Goal: Information Seeking & Learning: Check status

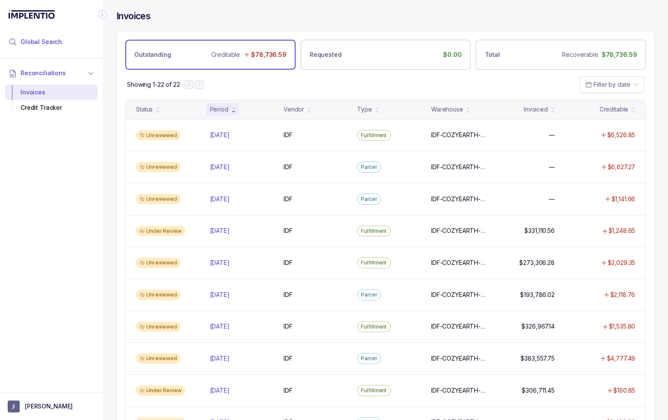
drag, startPoint x: 31, startPoint y: 39, endPoint x: 36, endPoint y: 41, distance: 5.4
click at [31, 38] on span "Global Search" at bounding box center [41, 42] width 41 height 9
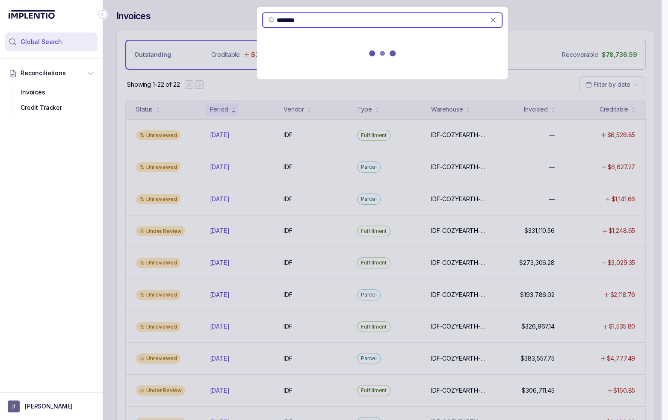
type input "********"
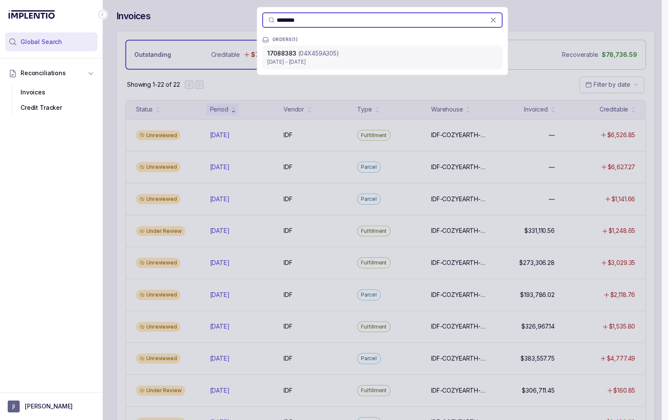
click at [316, 53] on p "(04X459A305)" at bounding box center [318, 53] width 41 height 9
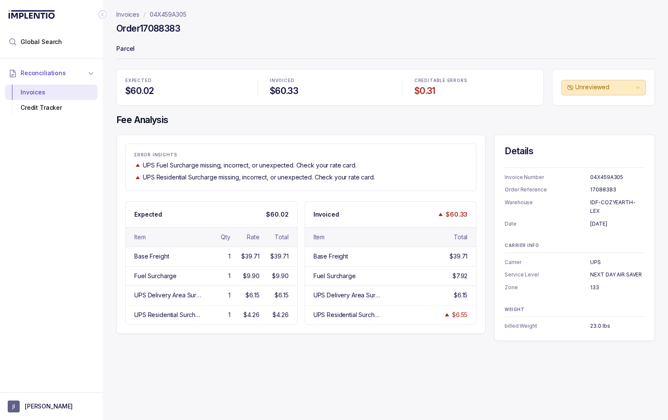
click at [241, 360] on div "Invoices 04X459A305 Order 17088383 Parcel EXPECTED $60.02 INVOICED $60.33 CREDI…" at bounding box center [382, 210] width 559 height 420
click at [334, 39] on header "Invoices 04X459A305 Order 17088383 Parcel" at bounding box center [385, 34] width 539 height 69
click at [190, 121] on h4 "Fee Analysis" at bounding box center [385, 120] width 539 height 12
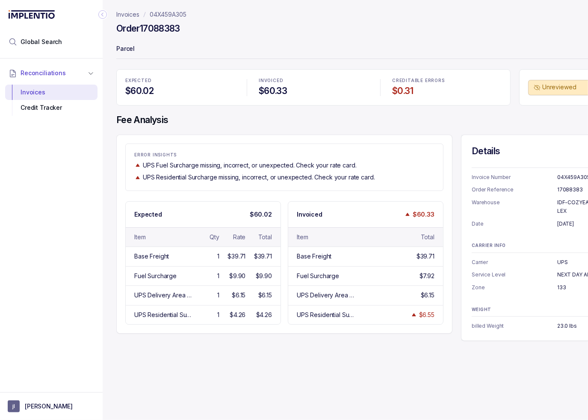
click at [474, 115] on h4 "Fee Analysis" at bounding box center [369, 120] width 506 height 12
click at [102, 16] on icon "Collapse Icon" at bounding box center [102, 14] width 9 height 9
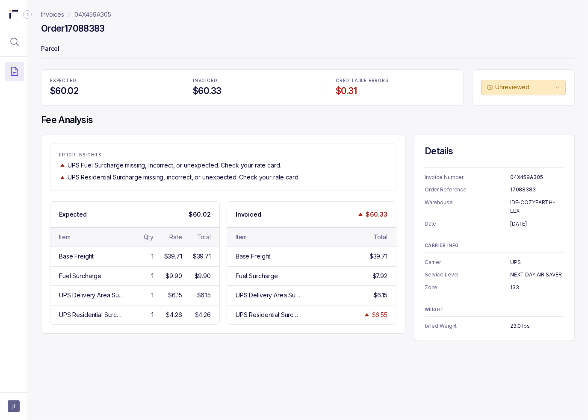
drag, startPoint x: 401, startPoint y: 361, endPoint x: 408, endPoint y: 358, distance: 7.5
click at [401, 361] on div "Invoices 04X459A305 Order 17088383 Parcel EXPECTED $60.02 INVOICED $60.33 CREDI…" at bounding box center [304, 210] width 554 height 420
click at [325, 139] on div "ERROR INSIGHTS UPS Fuel Surcharge missing, incorrect, or unexpected. Check your…" at bounding box center [223, 234] width 364 height 199
click at [319, 139] on div "ERROR INSIGHTS UPS Fuel Surcharge missing, incorrect, or unexpected. Check your…" at bounding box center [223, 234] width 364 height 199
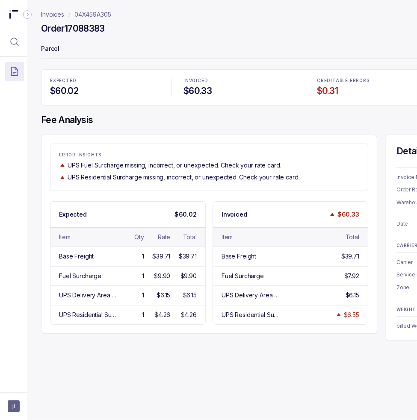
drag, startPoint x: 220, startPoint y: 179, endPoint x: 296, endPoint y: 178, distance: 75.3
click at [220, 179] on p "UPS Residential Surcharge missing, incorrect, or unexpected. Check your rate ca…" at bounding box center [184, 177] width 232 height 9
click at [293, 188] on div "ERROR INSIGHTS UPS Fuel Surcharge missing, incorrect, or unexpected. Check your…" at bounding box center [209, 167] width 318 height 47
click at [121, 160] on div "ERROR INSIGHTS UPS Fuel Surcharge missing, incorrect, or unexpected. Check your…" at bounding box center [208, 167] width 317 height 29
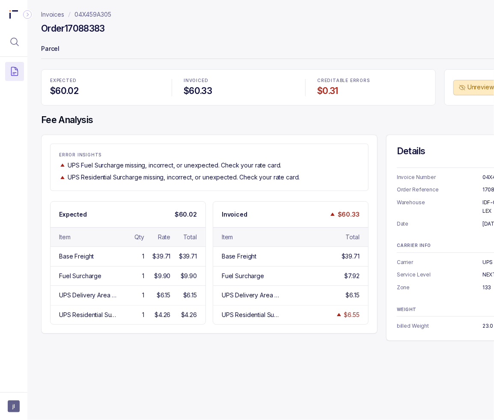
click at [27, 14] on icon "Collapse Icon" at bounding box center [27, 14] width 9 height 9
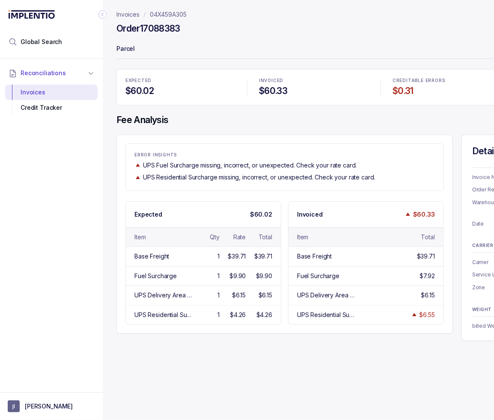
click at [100, 15] on icon "Collapse Icon" at bounding box center [102, 14] width 9 height 9
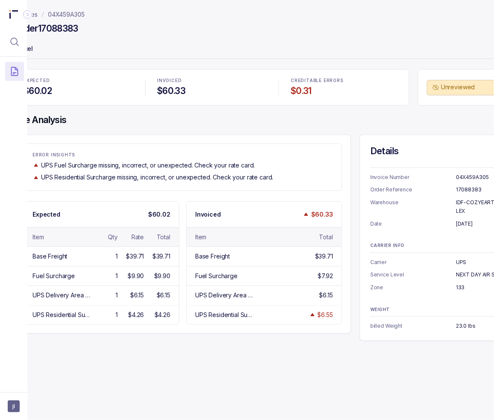
scroll to position [0, 60]
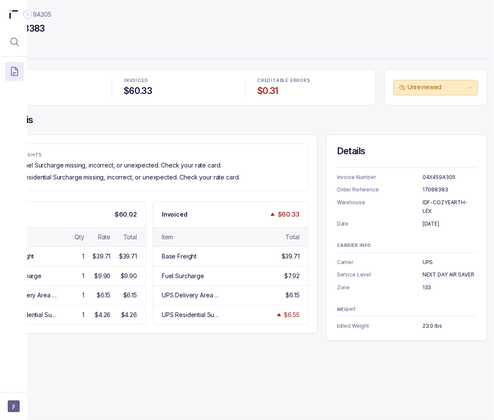
click at [183, 373] on div "Invoices 04X459A305 Order 17088383 Parcel EXPECTED $60.02 INVOICED $60.33 CREDI…" at bounding box center [230, 210] width 526 height 420
click at [231, 345] on div "Invoices 04X459A305 Order 17088383 Parcel EXPECTED $60.02 INVOICED $60.33 CREDI…" at bounding box center [230, 210] width 526 height 420
drag, startPoint x: 396, startPoint y: 237, endPoint x: 376, endPoint y: 291, distance: 56.8
click at [396, 243] on p "CARRIER INFO" at bounding box center [406, 245] width 139 height 5
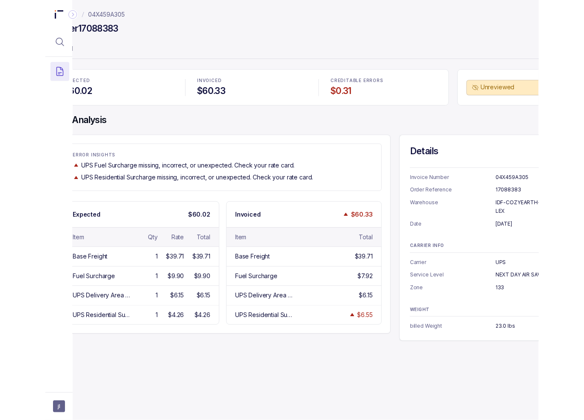
scroll to position [0, 0]
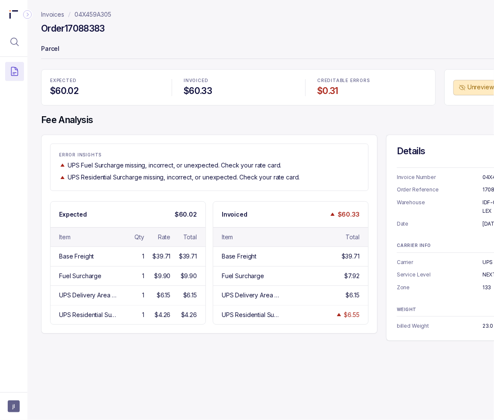
click at [273, 347] on div "Invoices 04X459A305 Order 17088383 Parcel EXPECTED $60.02 INVOICED $60.33 CREDI…" at bounding box center [290, 210] width 526 height 420
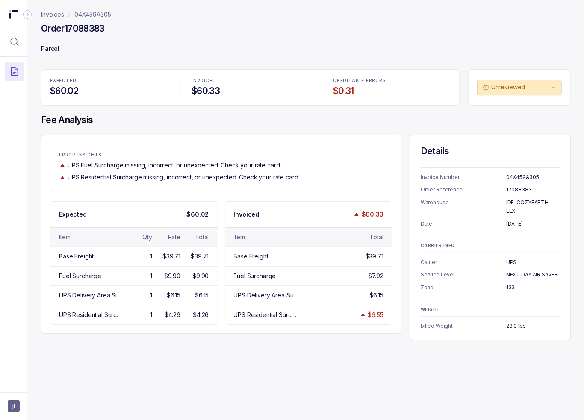
drag, startPoint x: 84, startPoint y: 375, endPoint x: 44, endPoint y: 393, distance: 43.3
click at [84, 375] on div "Invoices 04X459A305 Order 17088383 Parcel EXPECTED $60.02 INVOICED $60.33 CREDI…" at bounding box center [302, 210] width 551 height 420
click at [315, 115] on h4 "Fee Analysis" at bounding box center [306, 120] width 530 height 12
click at [155, 166] on p "UPS Fuel Surcharge missing, incorrect, or unexpected. Check your rate card." at bounding box center [175, 165] width 214 height 9
click at [146, 154] on p "ERROR INSIGHTS" at bounding box center [221, 155] width 325 height 5
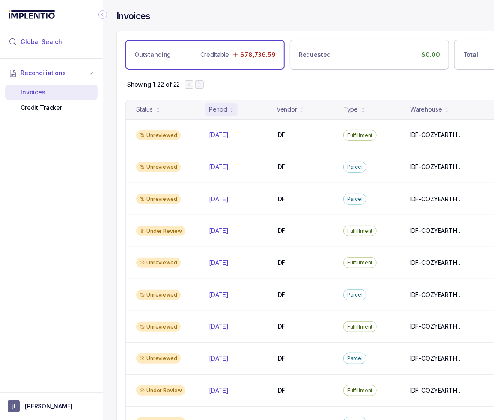
click at [36, 37] on li "Global Search" at bounding box center [51, 42] width 92 height 19
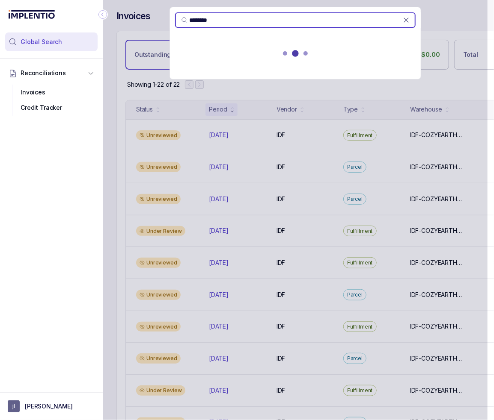
type input "********"
click at [263, 62] on div at bounding box center [295, 55] width 251 height 38
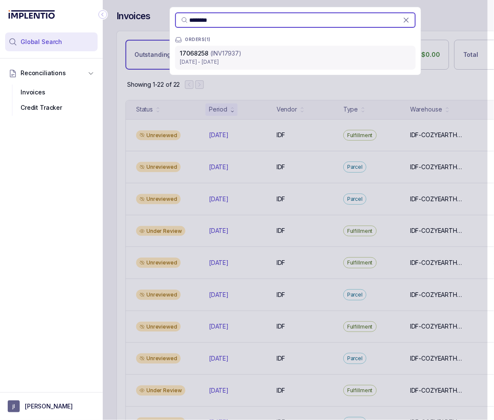
click at [246, 57] on div "17068258 (INV17937)" at bounding box center [295, 53] width 230 height 9
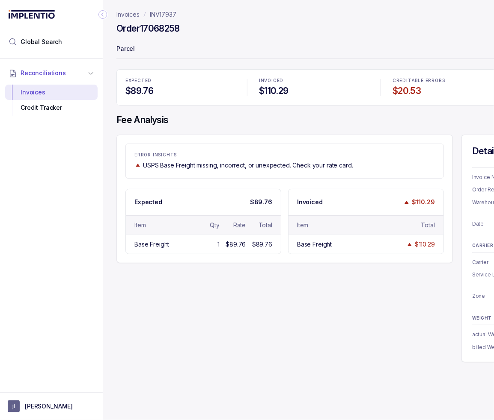
click at [101, 13] on icon "Collapse Icon" at bounding box center [102, 14] width 9 height 9
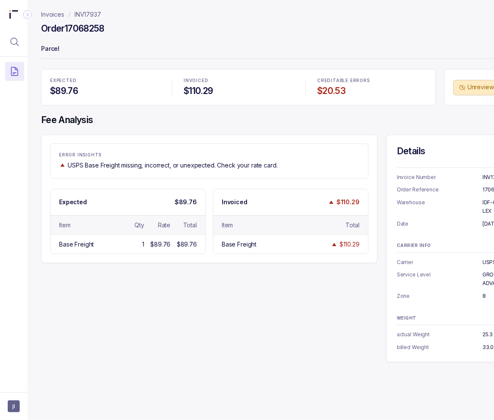
click at [231, 315] on div "ERROR INSIGHTS USPS Base Freight missing, incorrect, or unexpected. Check your …" at bounding box center [294, 249] width 506 height 228
click at [401, 346] on div "Invoices INV17937 Order 17068258 Parcel EXPECTED $89.76 INVOICED $110.29 CREDIT…" at bounding box center [290, 210] width 526 height 420
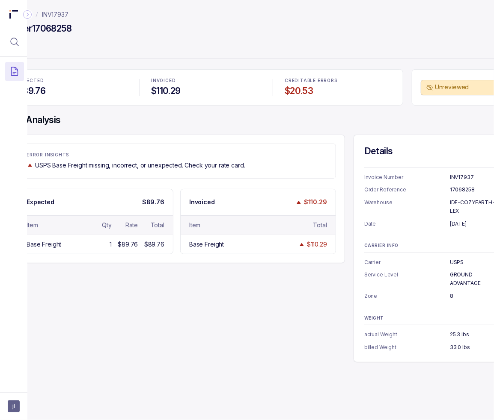
scroll to position [0, 60]
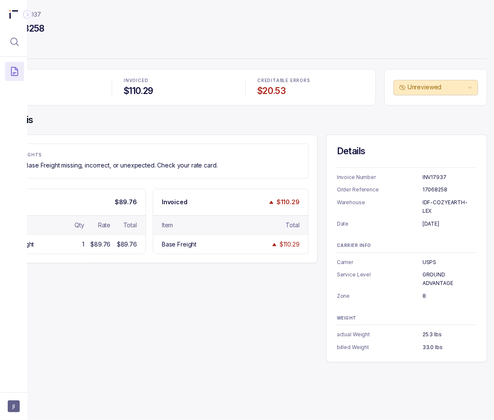
click at [244, 302] on div "ERROR INSIGHTS USPS Base Freight missing, incorrect, or unexpected. Check your …" at bounding box center [234, 249] width 506 height 228
click at [241, 308] on div "ERROR INSIGHTS USPS Base Freight missing, incorrect, or unexpected. Check your …" at bounding box center [234, 249] width 506 height 228
click at [383, 28] on div "Order 17068258" at bounding box center [234, 29] width 506 height 15
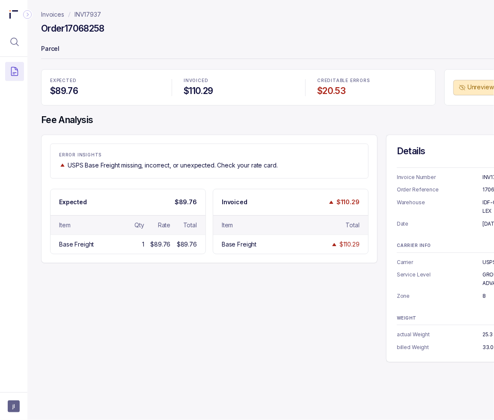
click at [371, 324] on div "ERROR INSIGHTS USPS Base Freight missing, incorrect, or unexpected. Check your …" at bounding box center [294, 249] width 506 height 228
drag, startPoint x: 459, startPoint y: 323, endPoint x: 487, endPoint y: 317, distance: 29.5
click at [459, 331] on ul "actual Weight 25.3 lbs billed Weight 33.0 lbs" at bounding box center [466, 341] width 139 height 21
click at [463, 298] on div "Details Invoice Number INV17937 Order Reference 17068258 Warehouse IDF-COZYEART…" at bounding box center [466, 249] width 161 height 228
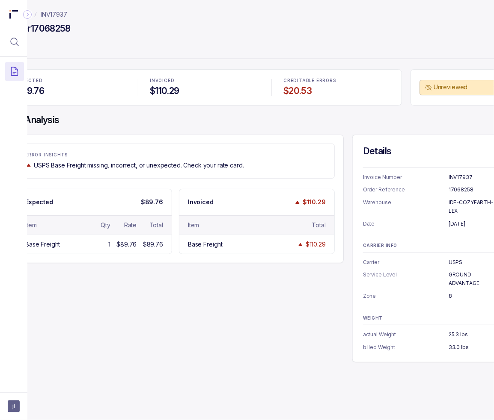
scroll to position [0, 60]
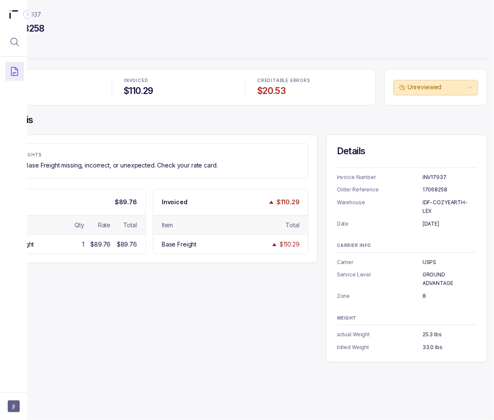
click at [253, 344] on div "ERROR INSIGHTS USPS Base Freight missing, incorrect, or unexpected. Check your …" at bounding box center [234, 249] width 506 height 228
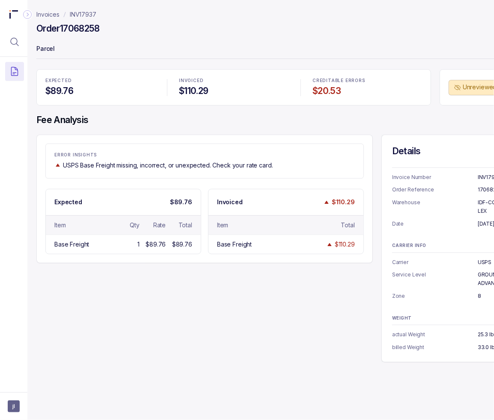
scroll to position [0, 0]
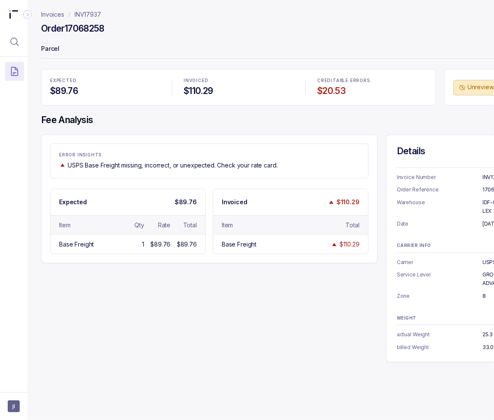
click at [252, 326] on div "ERROR INSIGHTS USPS Base Freight missing, incorrect, or unexpected. Check your …" at bounding box center [294, 249] width 506 height 228
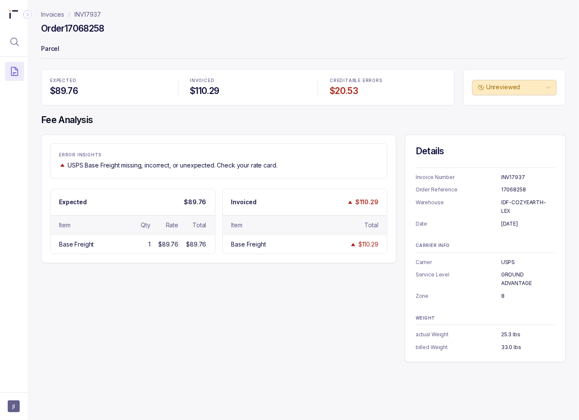
click at [228, 41] on p "Parcel" at bounding box center [303, 49] width 525 height 17
